Goal: Check status: Check status

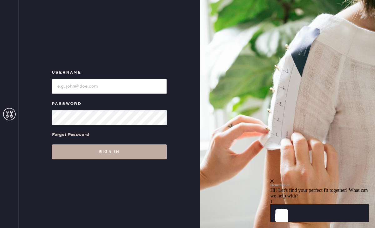
type input "reformationbeverlyhills"
click at [128, 152] on button "Sign in" at bounding box center [109, 152] width 115 height 15
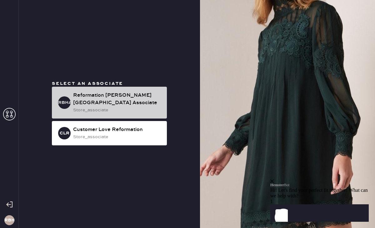
click at [120, 107] on div "store_associate" at bounding box center [117, 110] width 89 height 7
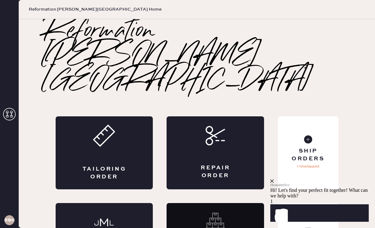
click at [310, 207] on html "Hemster Bot Hi! Let's find your perfect fit together! What can we help with? 1 …" at bounding box center [321, 185] width 103 height 86
click at [274, 180] on icon "close" at bounding box center [271, 181] width 3 height 3
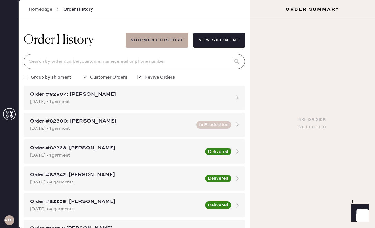
click at [200, 69] on input at bounding box center [134, 61] width 221 height 15
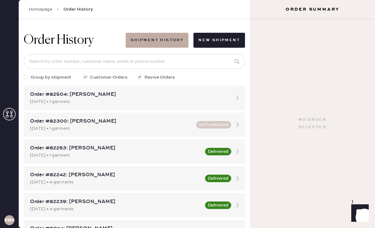
click at [356, 69] on div "No order selected" at bounding box center [312, 123] width 125 height 209
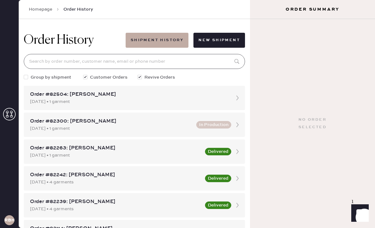
click at [113, 62] on input at bounding box center [134, 61] width 221 height 15
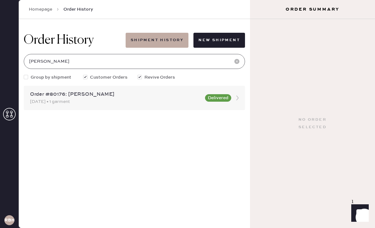
type input "[PERSON_NAME]"
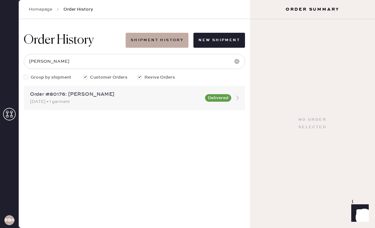
click at [71, 95] on div "Order #80176: [PERSON_NAME]" at bounding box center [115, 94] width 171 height 7
